Goal: Obtain resource: Obtain resource

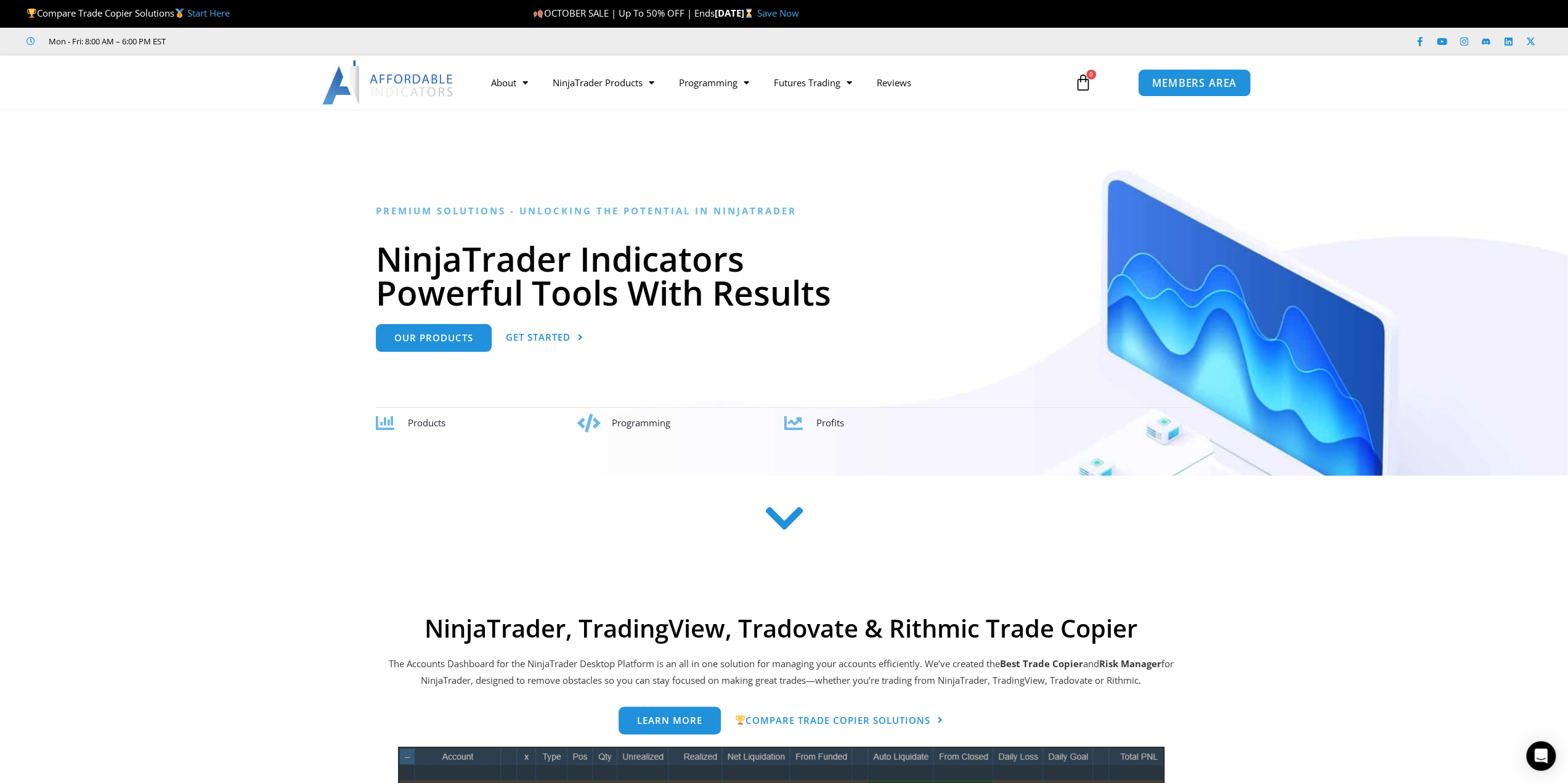
click at [1172, 80] on span "MEMBERS AREA" at bounding box center [1193, 83] width 84 height 11
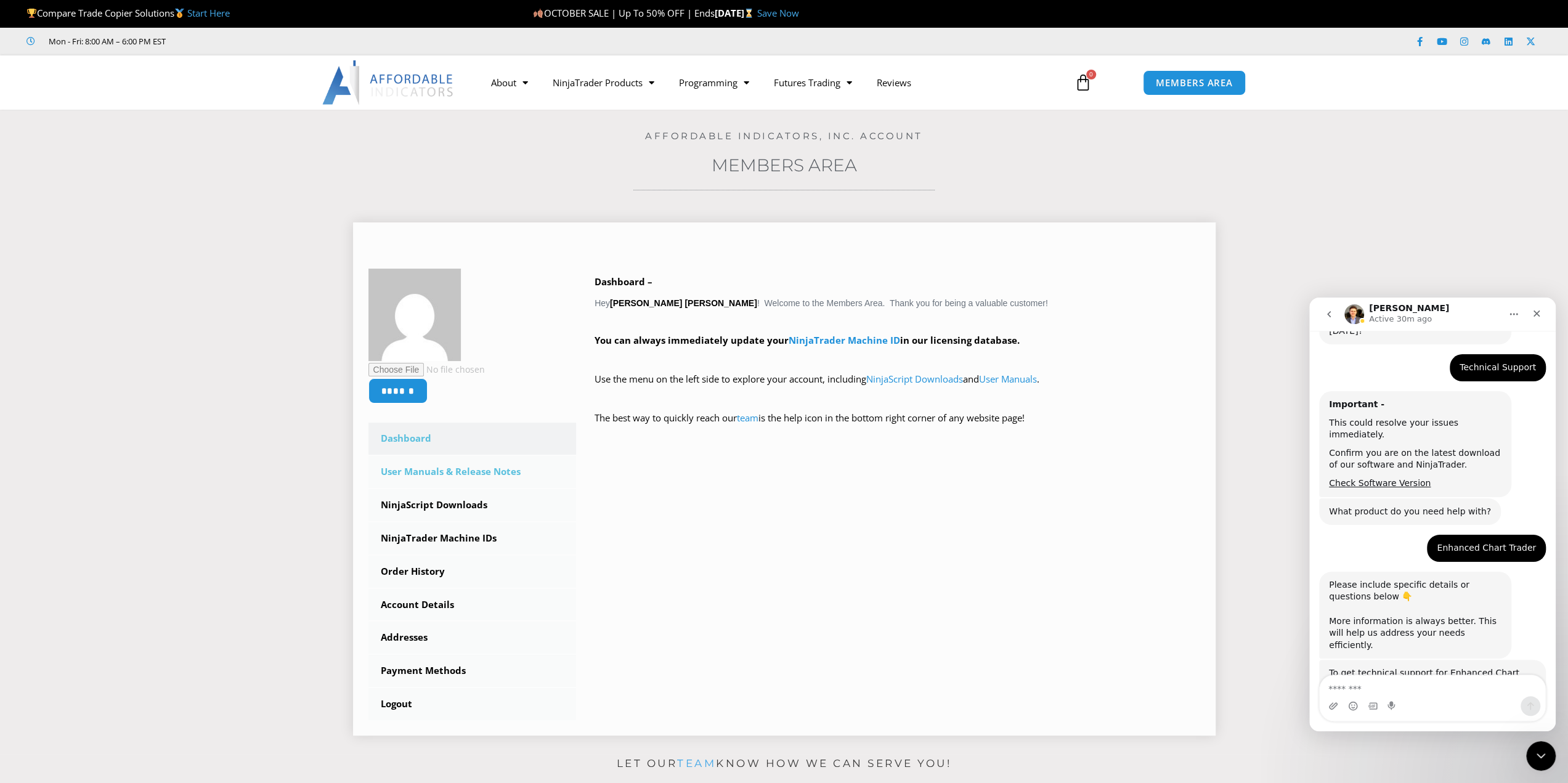
click at [511, 472] on link "User Manuals & Release Notes" at bounding box center [472, 472] width 208 height 32
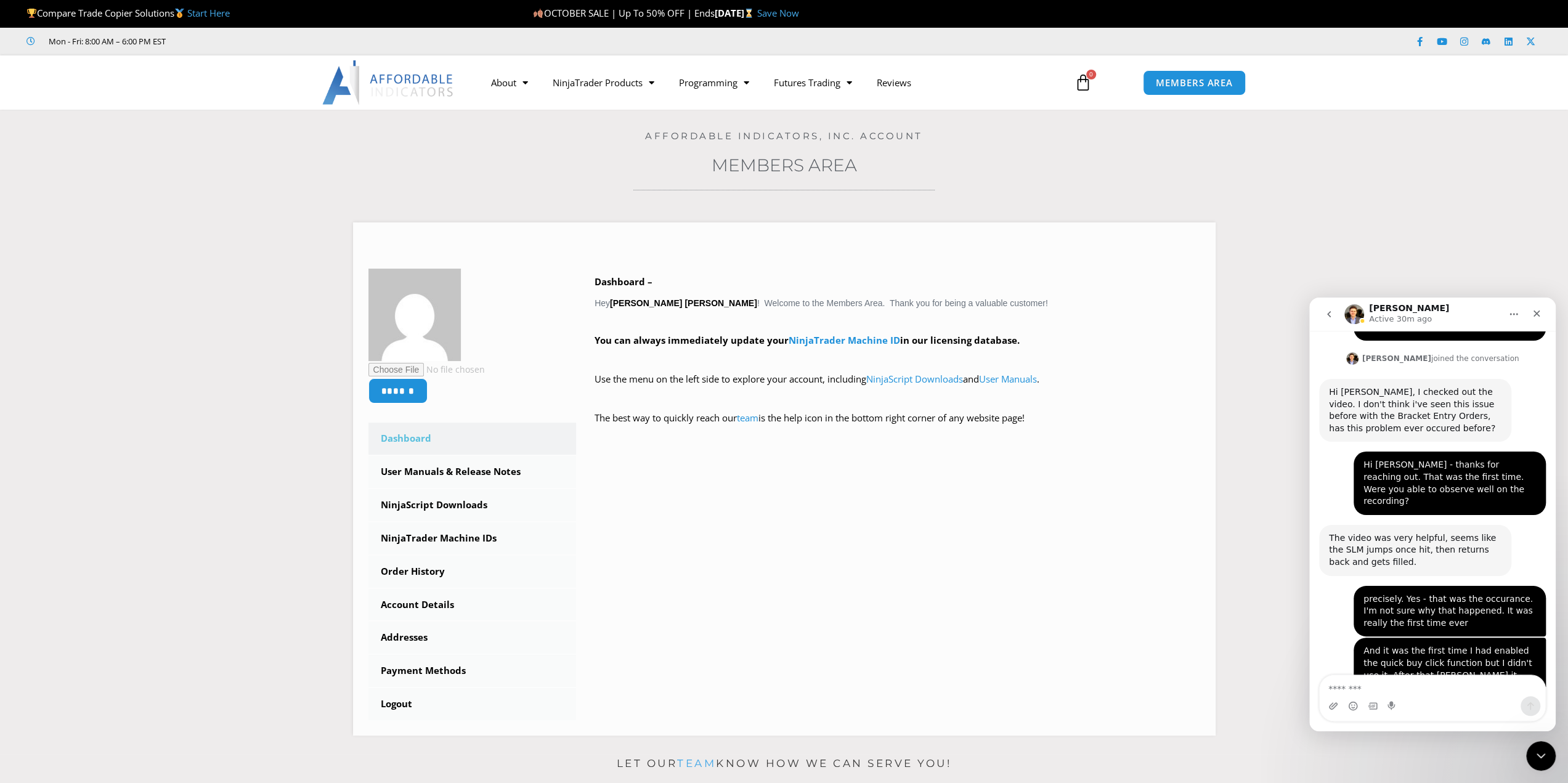
scroll to position [1929, 0]
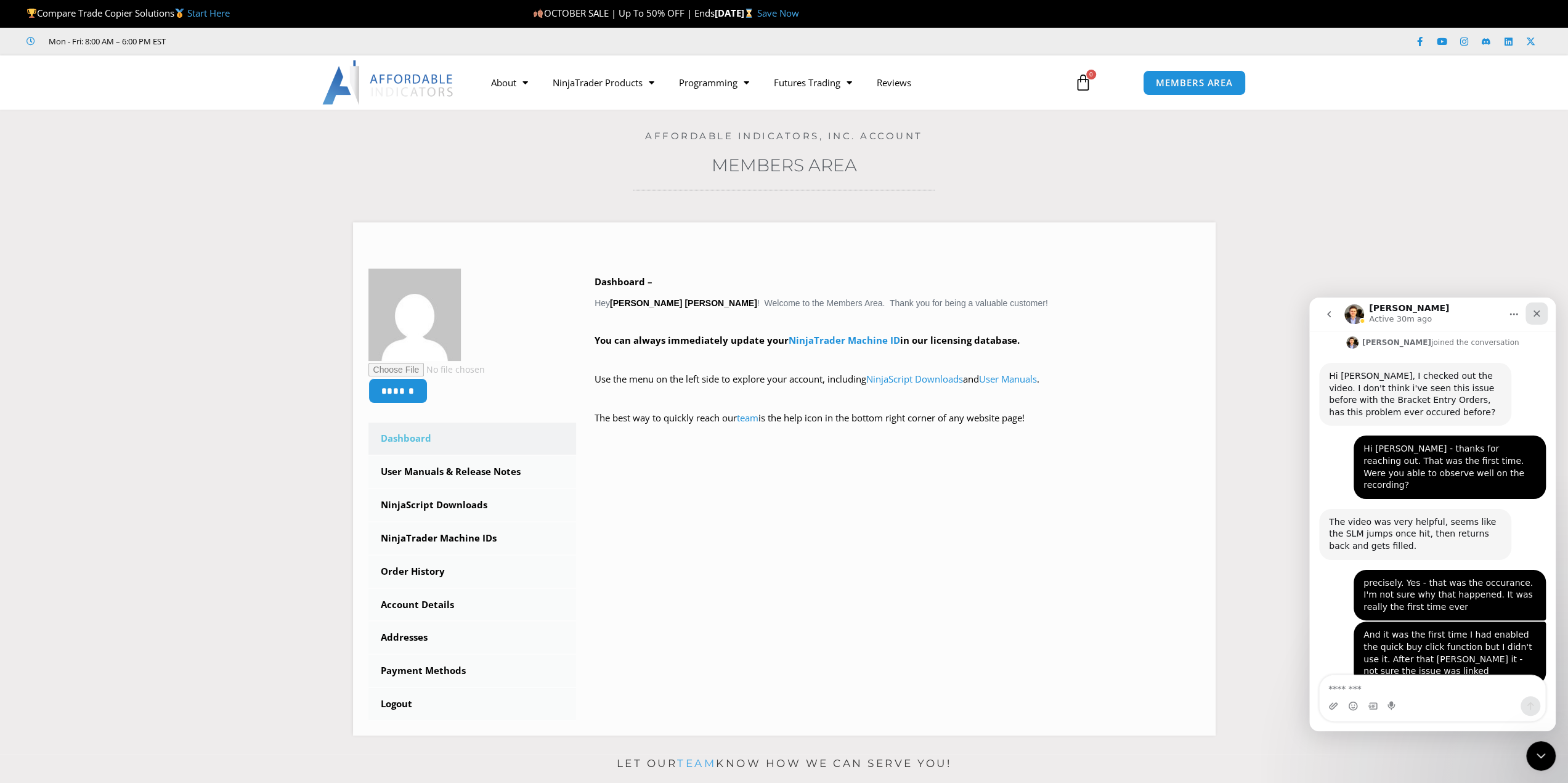
click at [1535, 313] on icon "Close" at bounding box center [1536, 313] width 6 height 6
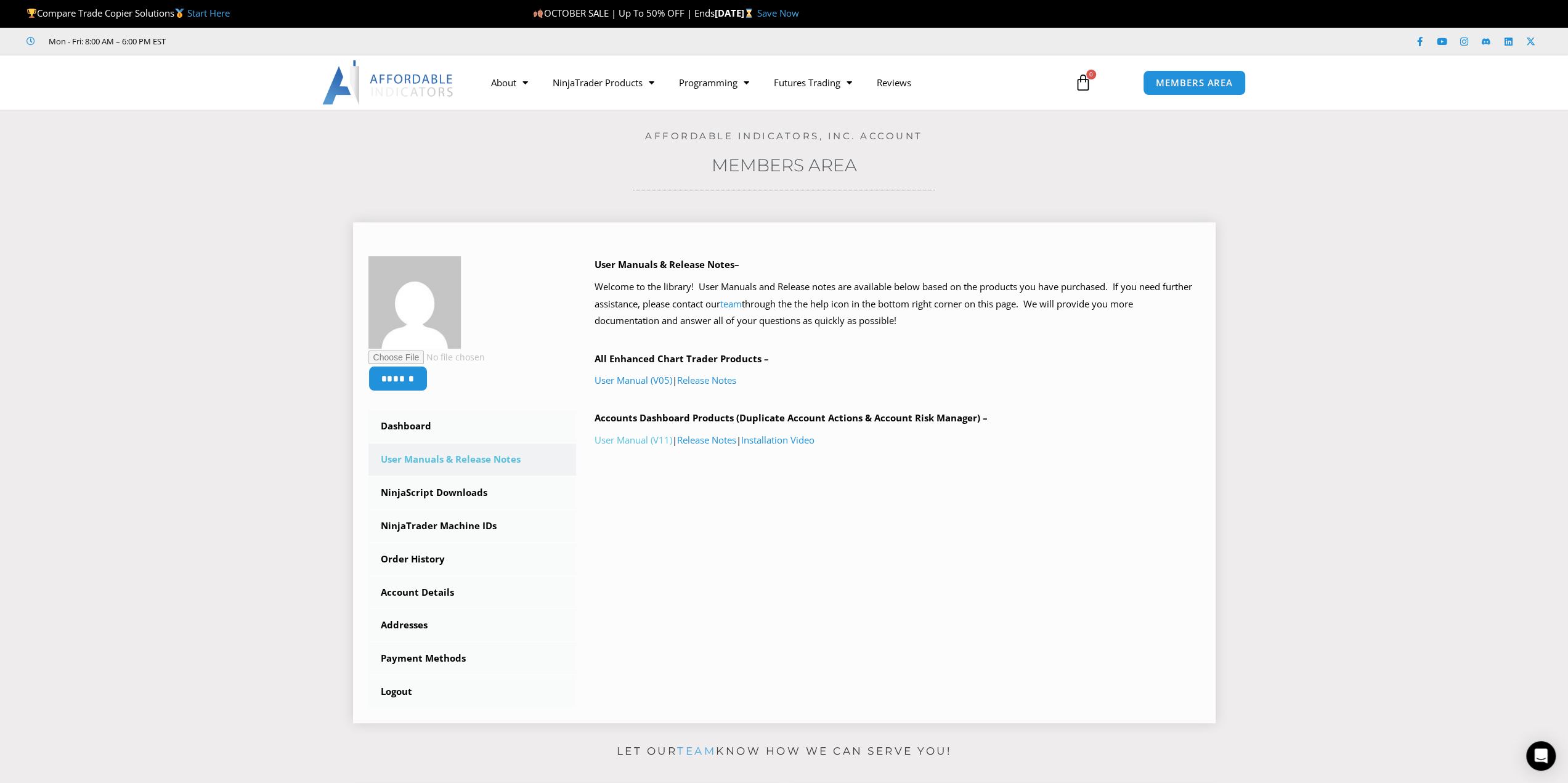
click at [629, 438] on link "User Manual (V11)" at bounding box center [633, 440] width 78 height 13
